Goal: Task Accomplishment & Management: Complete application form

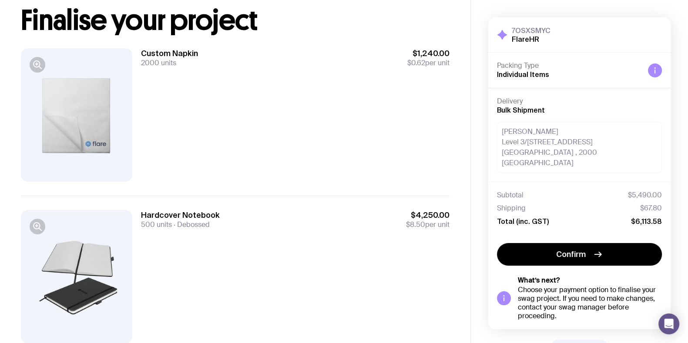
scroll to position [85, 0]
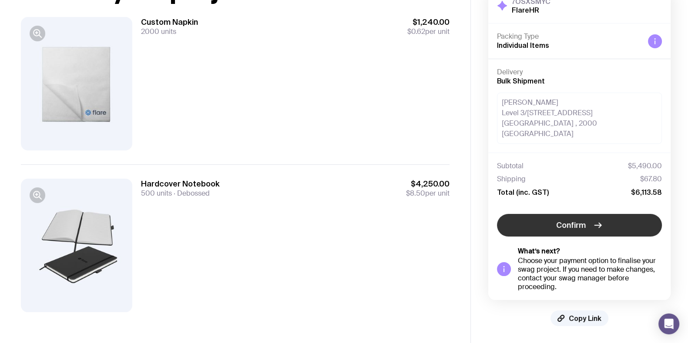
click at [578, 228] on span "Confirm" at bounding box center [571, 225] width 30 height 10
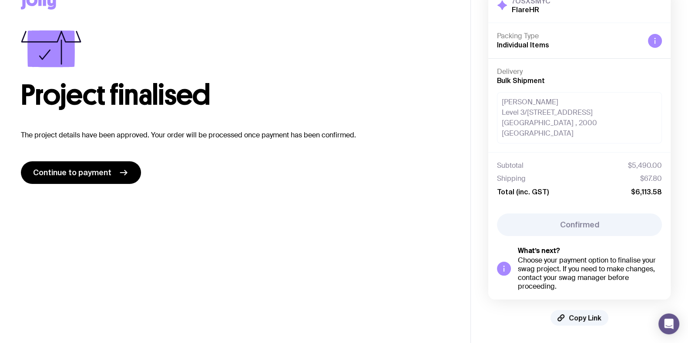
scroll to position [18, 0]
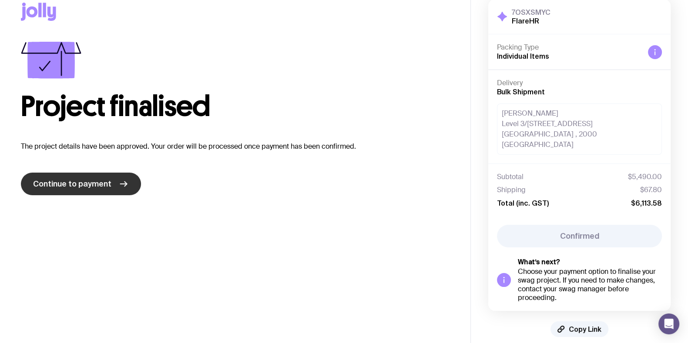
click at [120, 185] on icon at bounding box center [123, 184] width 10 height 10
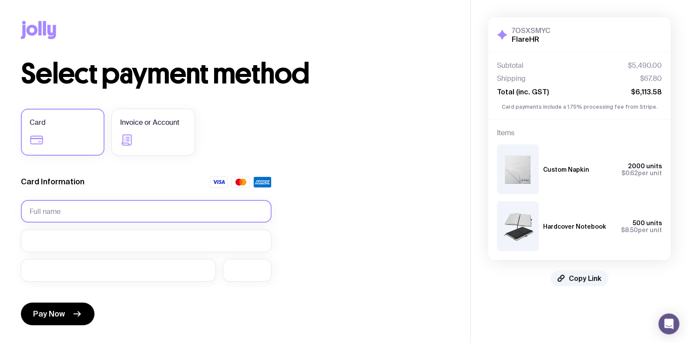
click at [51, 210] on input "text" at bounding box center [146, 211] width 251 height 23
click at [151, 135] on label "Invoice or Account" at bounding box center [153, 132] width 84 height 47
click at [0, 0] on input "Invoice or Account" at bounding box center [0, 0] width 0 height 0
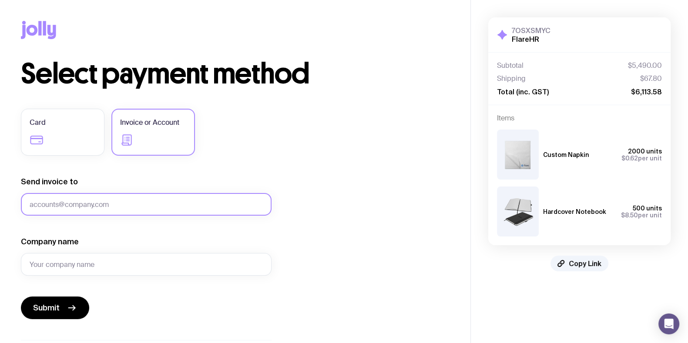
click at [146, 210] on input "Send invoice to" at bounding box center [146, 204] width 251 height 23
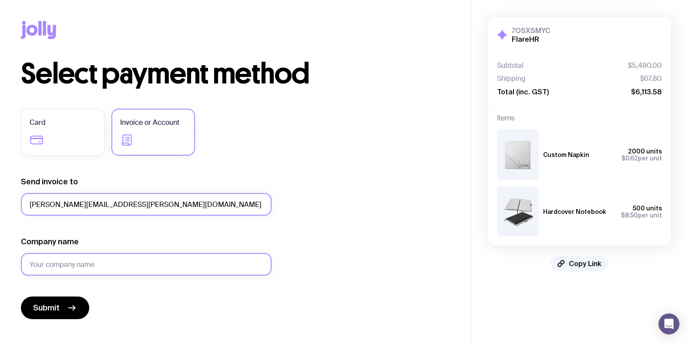
type input "[PERSON_NAME][EMAIL_ADDRESS][PERSON_NAME][DOMAIN_NAME]"
click at [59, 262] on input "Company name" at bounding box center [146, 264] width 251 height 23
type input "Flare HR"
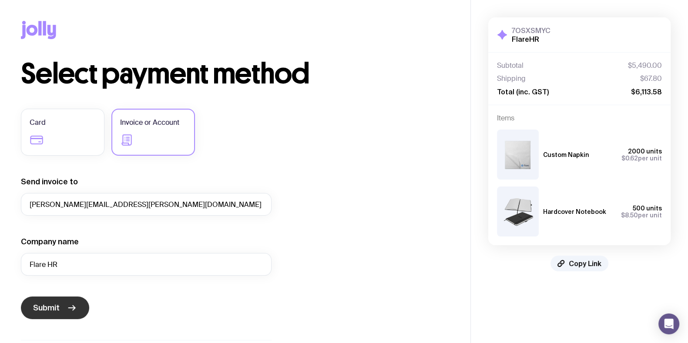
click at [57, 312] on span "Submit" at bounding box center [46, 308] width 27 height 10
